Goal: Information Seeking & Learning: Learn about a topic

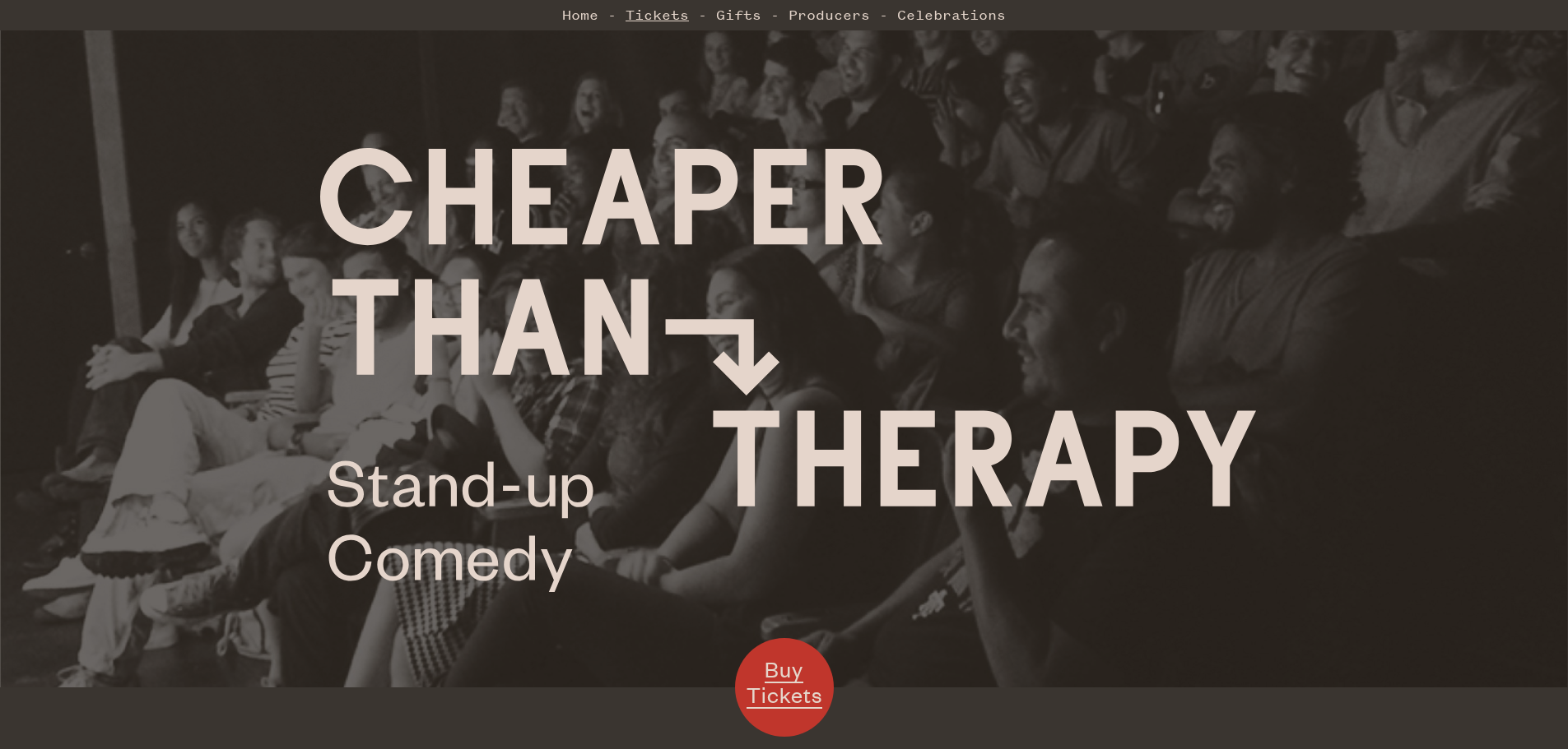
click at [680, 10] on link "Tickets" at bounding box center [657, 14] width 64 height 33
click at [916, 19] on link "Celebrations" at bounding box center [951, 14] width 109 height 33
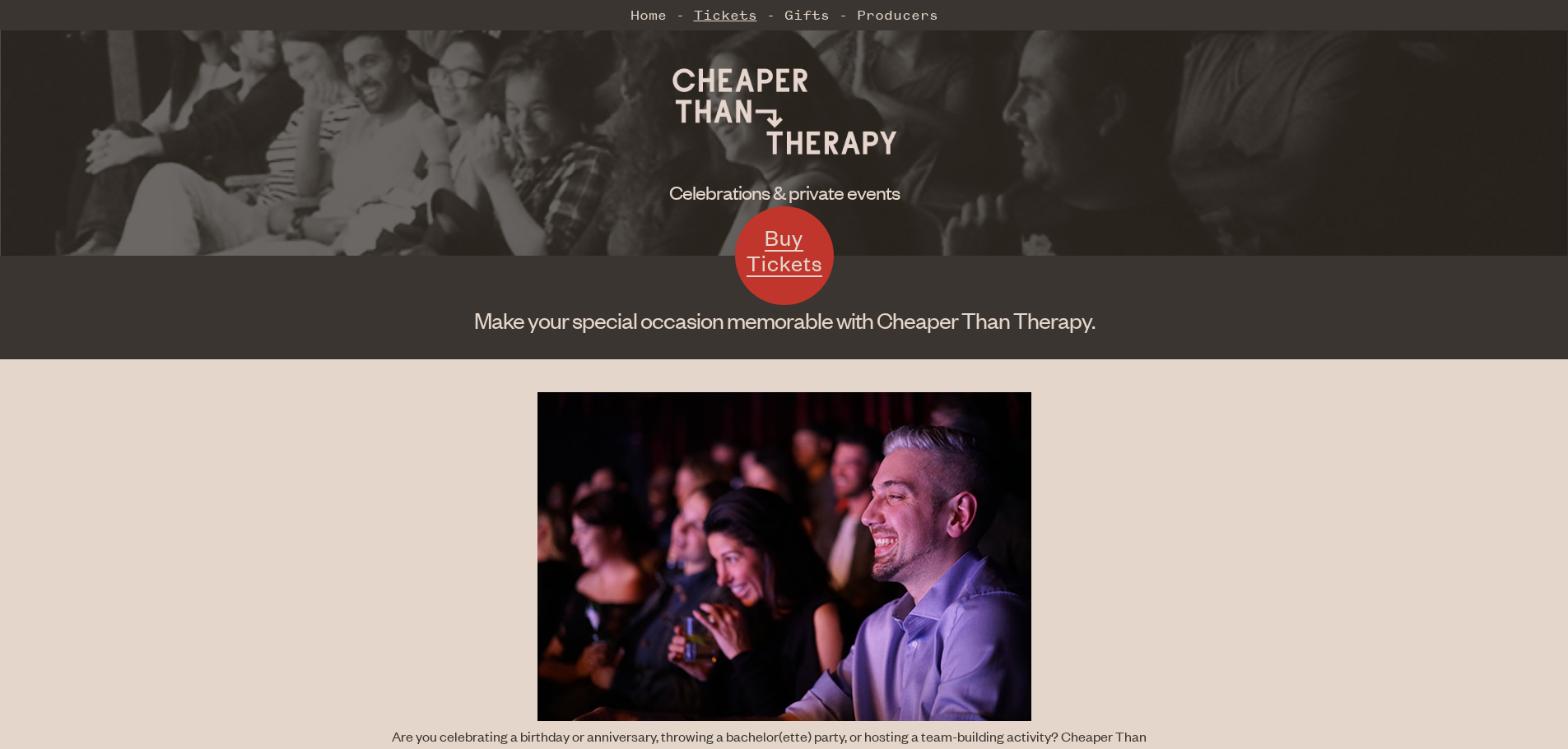
click at [714, 19] on link "Tickets" at bounding box center [726, 14] width 64 height 33
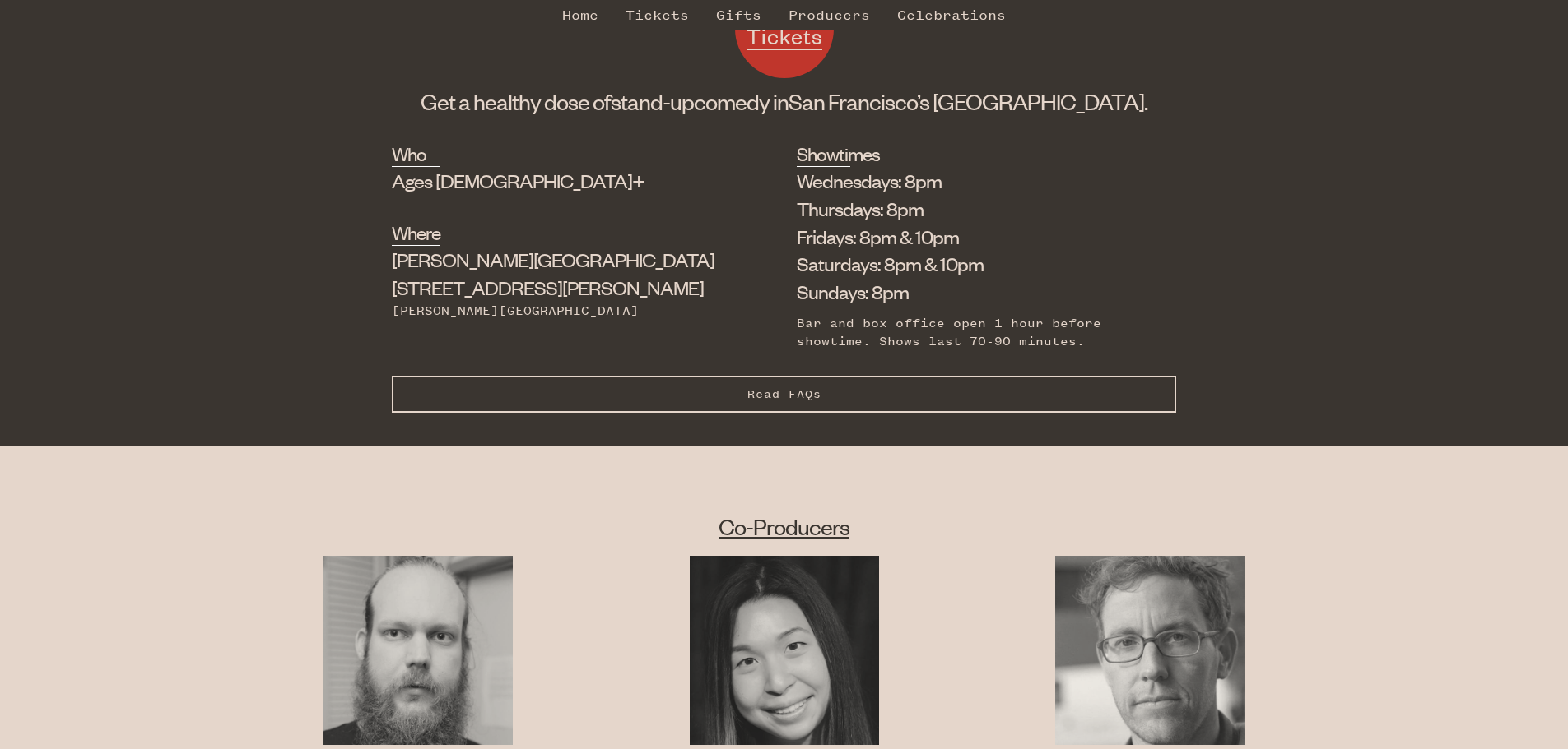
scroll to position [507, 0]
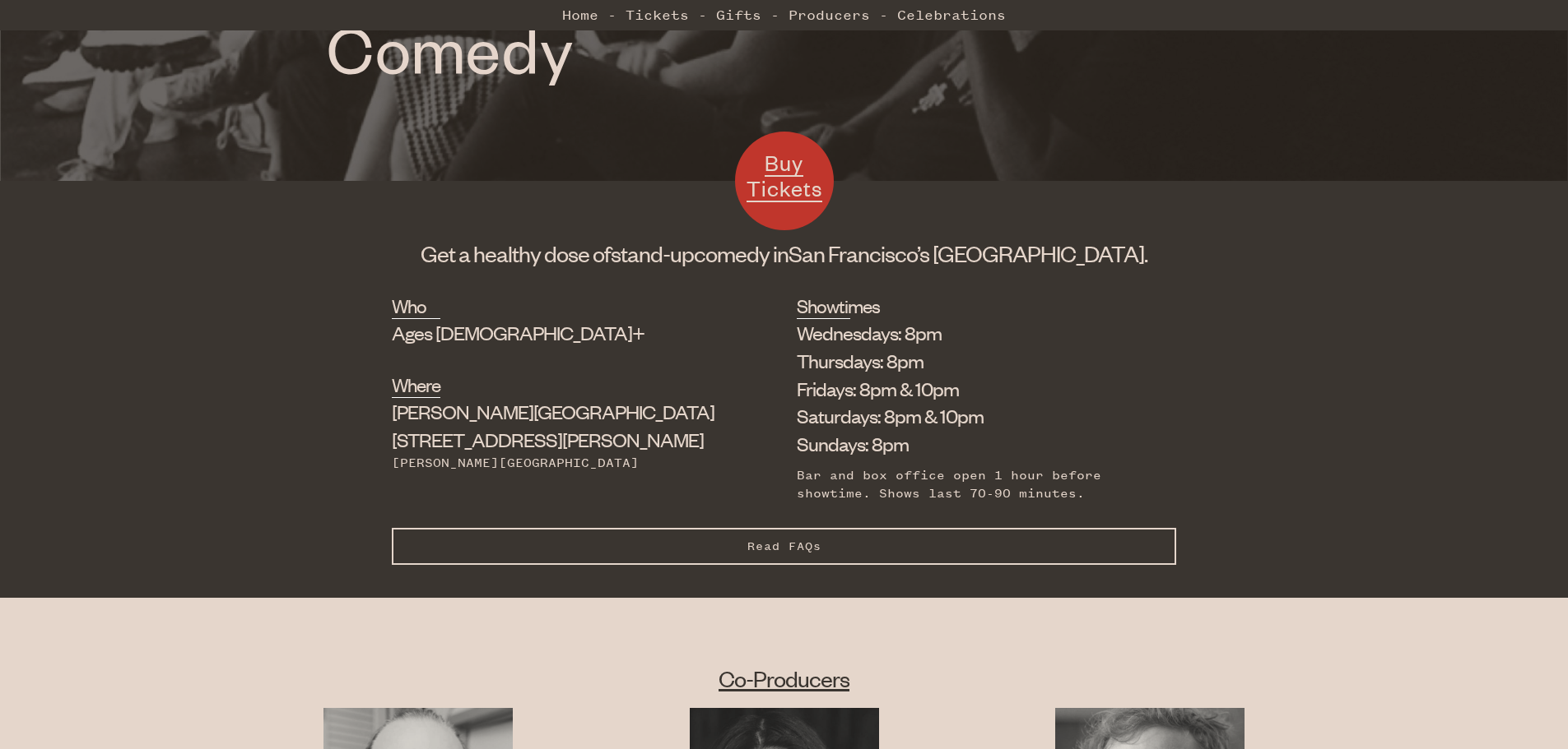
click at [811, 542] on span "Read FAQs" at bounding box center [785, 546] width 74 height 14
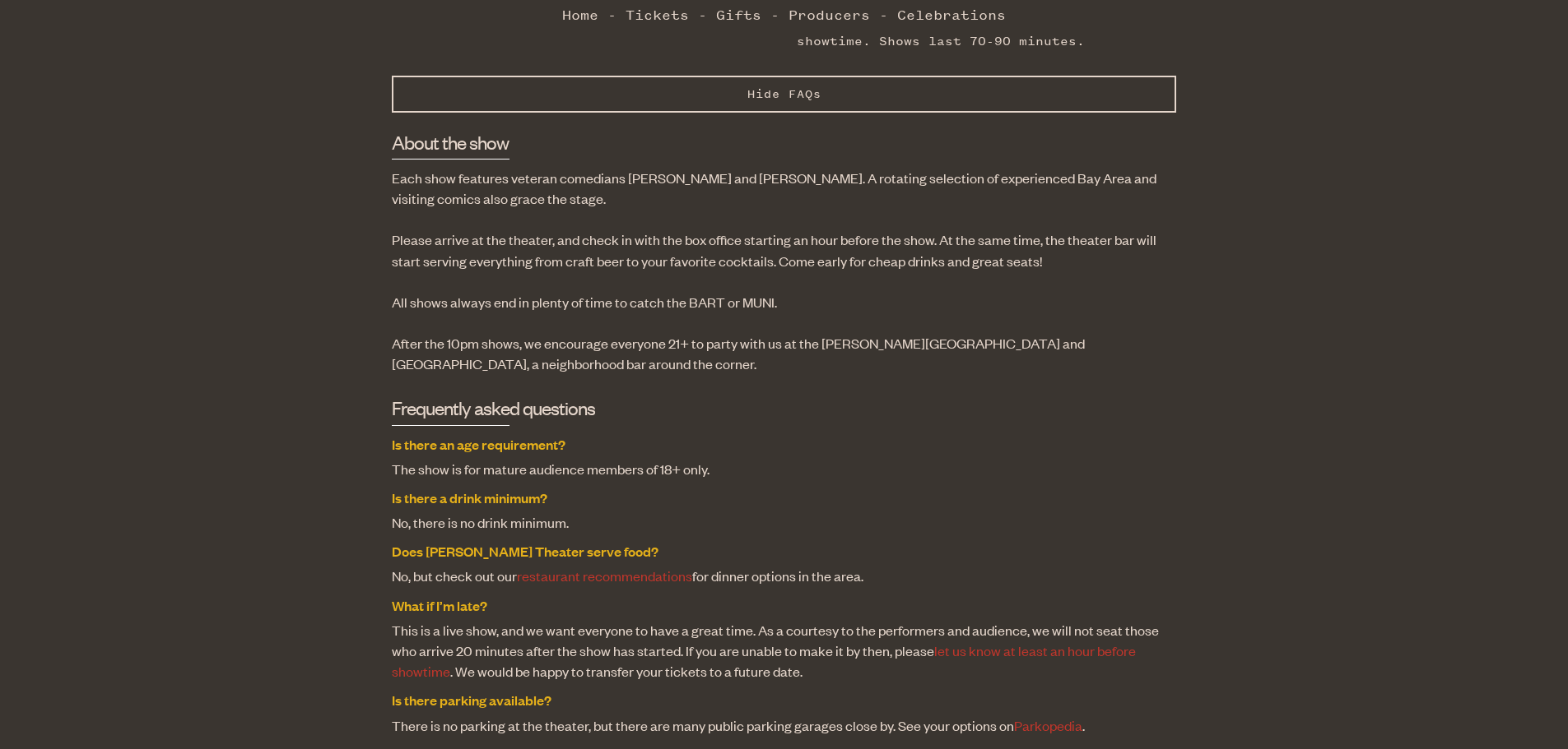
scroll to position [740, 0]
